Goal: Transaction & Acquisition: Purchase product/service

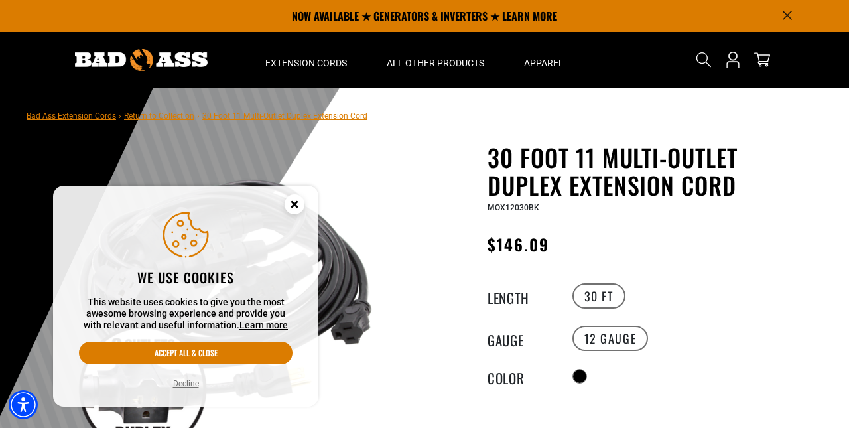
click at [293, 209] on circle "Close this option" at bounding box center [295, 204] width 20 height 20
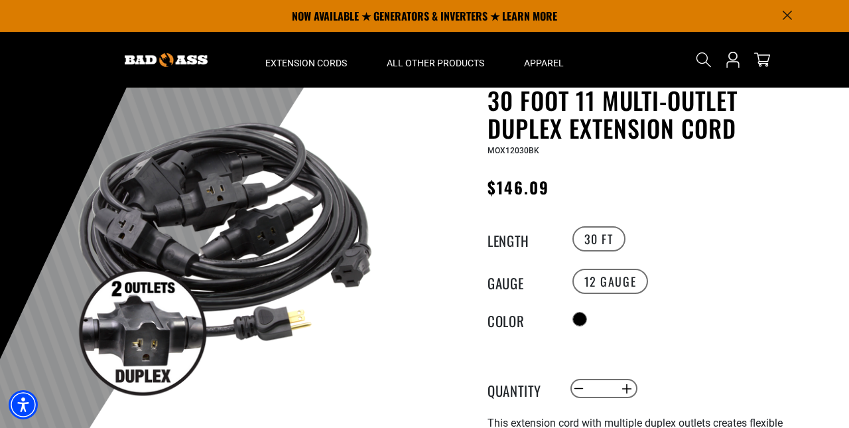
scroll to position [46, 0]
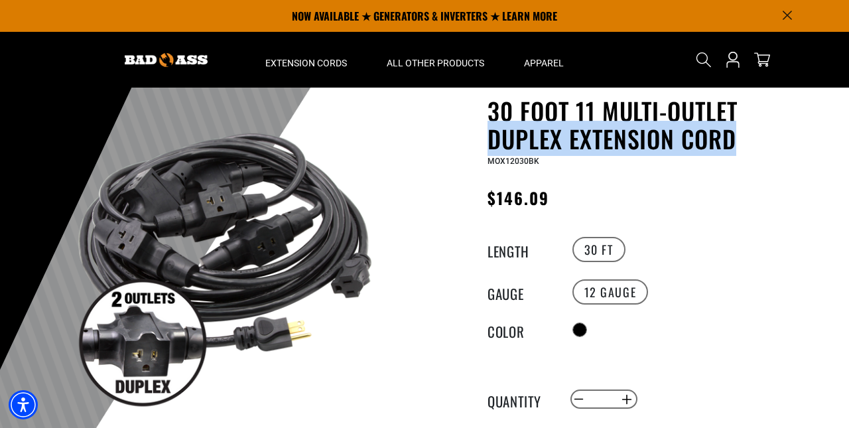
drag, startPoint x: 486, startPoint y: 137, endPoint x: 736, endPoint y: 145, distance: 250.3
click at [736, 145] on div "30 Foot 11 Multi-Outlet Duplex Extension Cord 30 Foot 11 Multi-Outlet Duplex Ex…" at bounding box center [624, 431] width 378 height 668
copy h1 "Duplex Extension Cord"
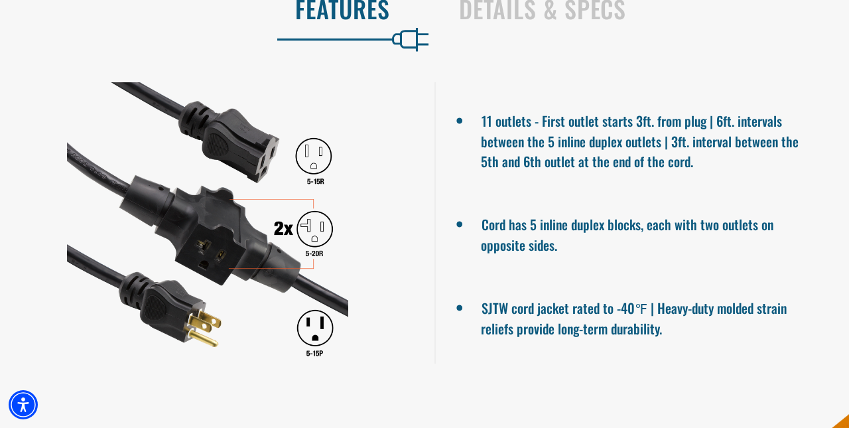
scroll to position [872, 0]
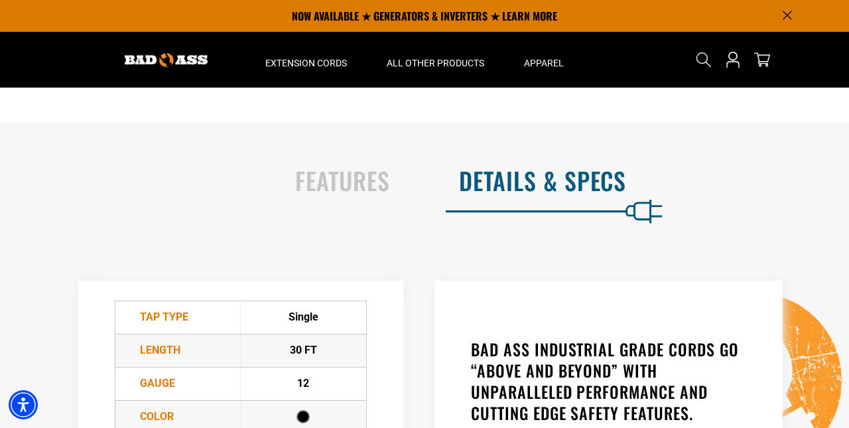
scroll to position [688, 0]
click at [348, 191] on h2 "Features" at bounding box center [209, 181] width 362 height 28
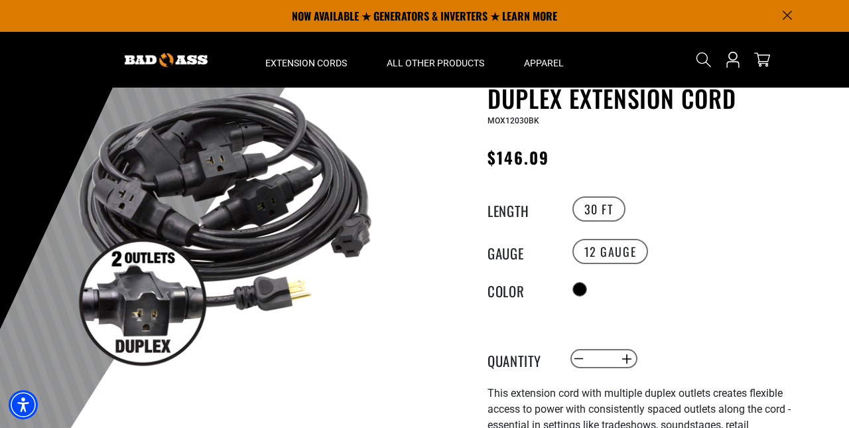
scroll to position [86, 0]
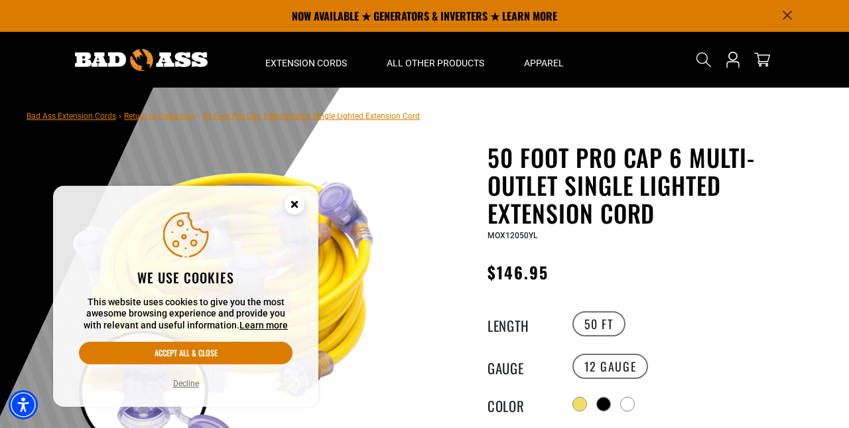
click at [296, 200] on circle "Close this option" at bounding box center [295, 204] width 20 height 20
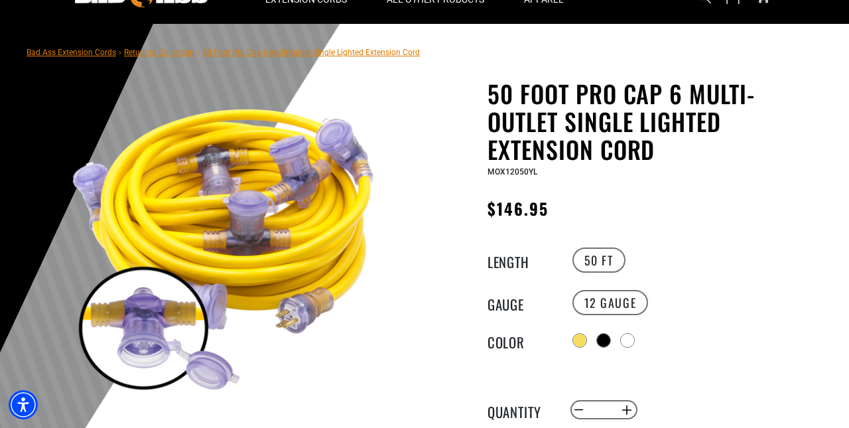
scroll to position [68, 0]
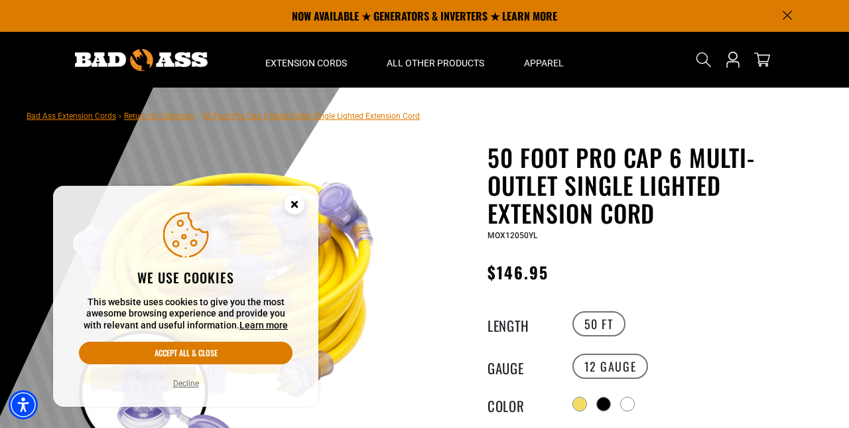
click at [292, 202] on icon "Close this option" at bounding box center [294, 204] width 5 height 5
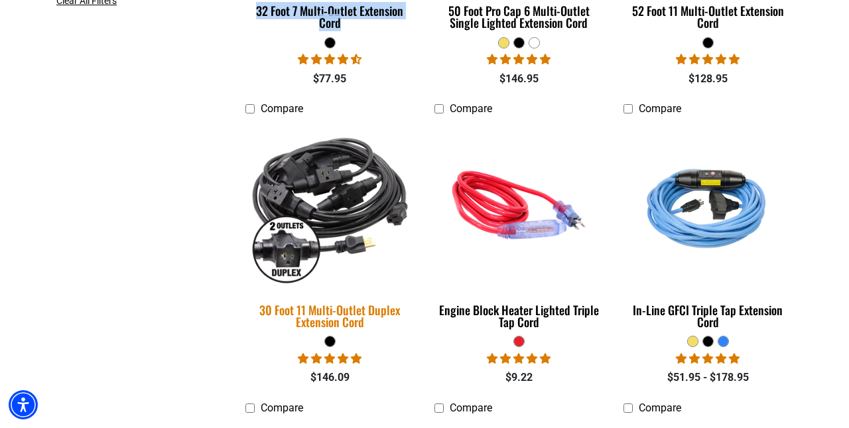
scroll to position [581, 0]
